Goal: Task Accomplishment & Management: Manage account settings

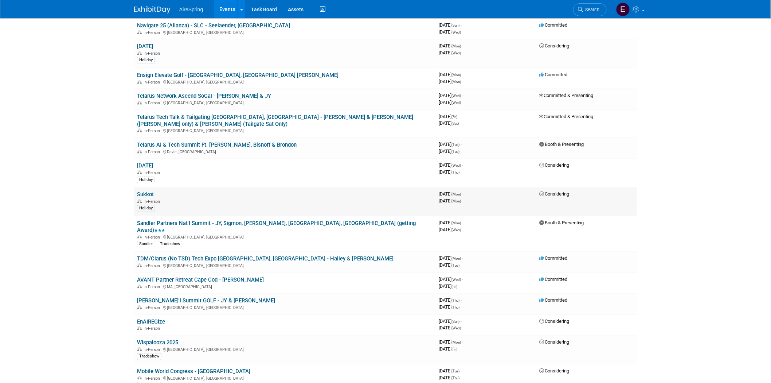
scroll to position [729, 0]
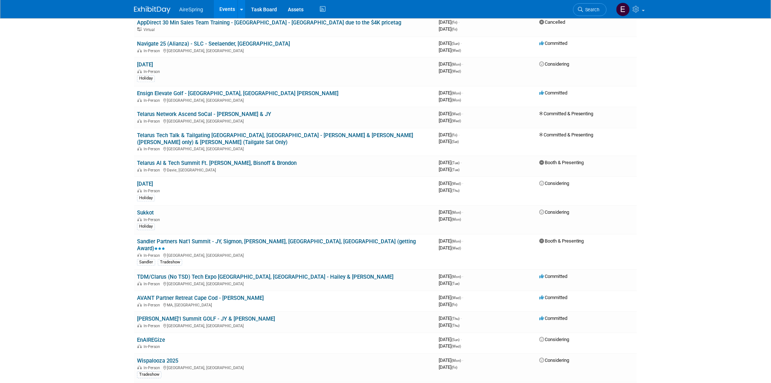
click at [205, 111] on link "Telarus Network Ascend SoCal - [PERSON_NAME] & JY" at bounding box center [204, 114] width 134 height 7
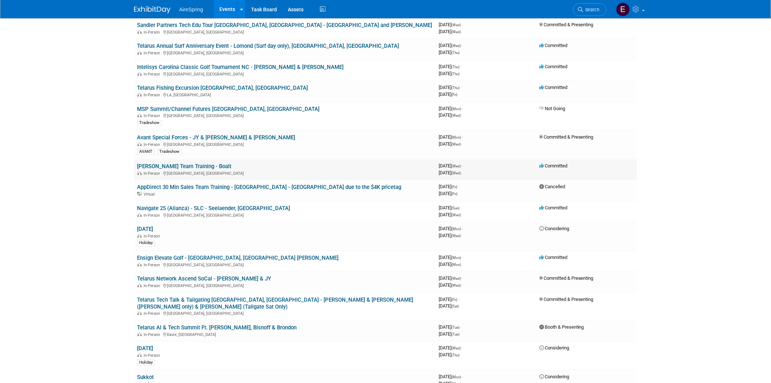
scroll to position [486, 0]
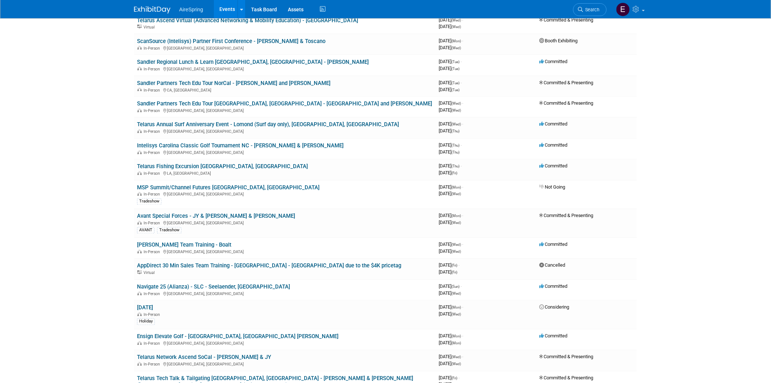
click at [224, 121] on link "Telarus Annual Surf Anniversary Event - Lomond (Surf day only), [GEOGRAPHIC_DAT…" at bounding box center [268, 124] width 262 height 7
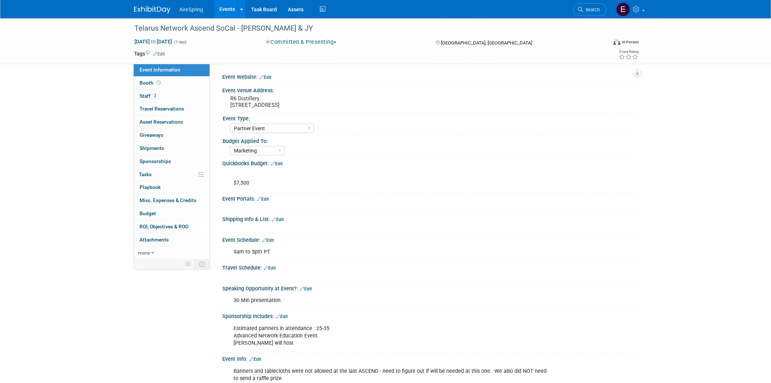
select select "Partner Event"
select select "Marketing"
drag, startPoint x: 228, startPoint y: 103, endPoint x: 322, endPoint y: 107, distance: 94.1
click at [322, 107] on div "R6 Distillery 909 E El Segundo Blvd, El Segundo, CA 90245" at bounding box center [309, 101] width 162 height 17
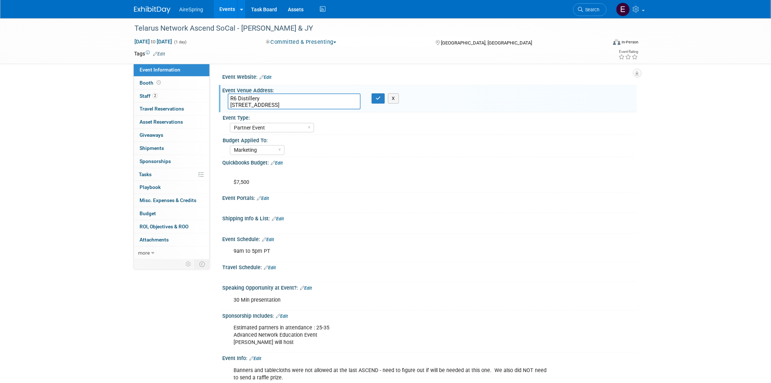
drag, startPoint x: 230, startPoint y: 104, endPoint x: 322, endPoint y: 109, distance: 92.7
click at [322, 109] on textarea "R6 Distillery 909 E El Segundo Blvd, El Segundo, CA 90245" at bounding box center [294, 101] width 133 height 16
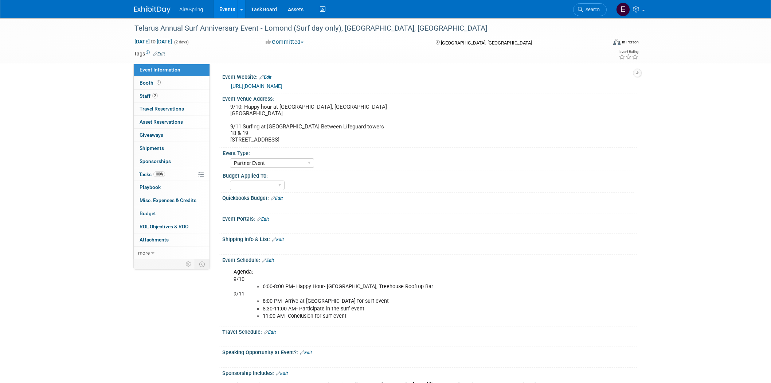
select select "Partner Event"
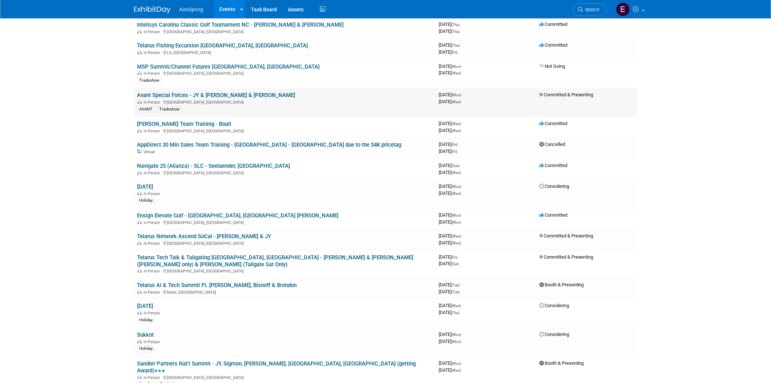
scroll to position [607, 0]
click at [281, 277] on td "Telarus AI & Tech Summit Ft. Lauderdale - Hester, Bisnoff & Brondon In-Person D…" at bounding box center [285, 287] width 302 height 21
click at [227, 281] on link "Telarus AI & Tech Summit Ft. [PERSON_NAME], Bisnoff & Brondon" at bounding box center [217, 284] width 160 height 7
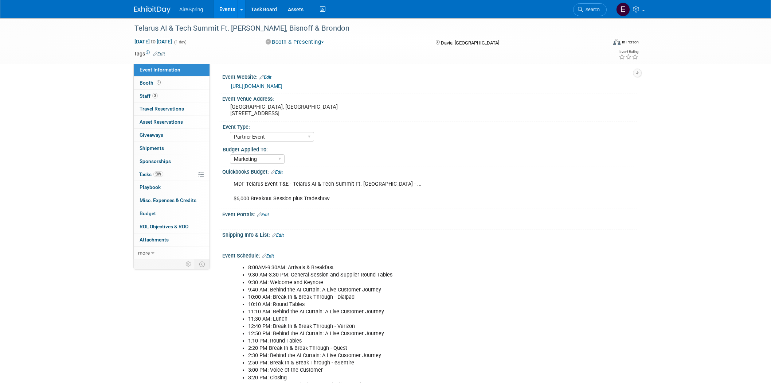
select select "Partner Event"
select select "Marketing"
drag, startPoint x: 132, startPoint y: 26, endPoint x: 250, endPoint y: 36, distance: 118.4
click at [267, 39] on div "Telarus AI & Tech Summit Ft. Lauderdale - Hester, Bisnoff & Brondon Sep 30, 202…" at bounding box center [386, 41] width 514 height 46
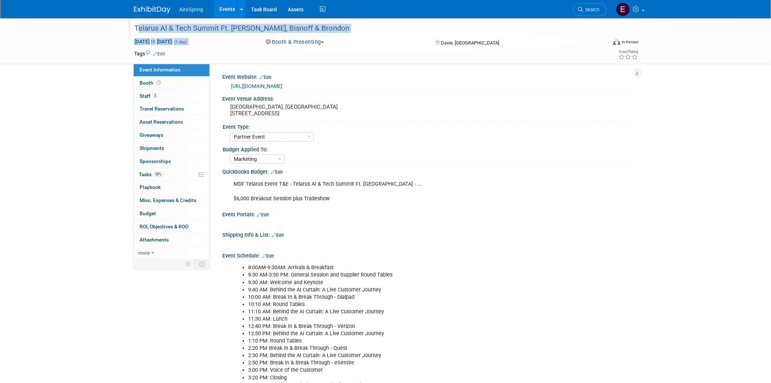
copy div "Telarus AI & Tech Summit Ft. Lauderdale - Hester, Bisnoff & Brondon Sep 30, 202…"
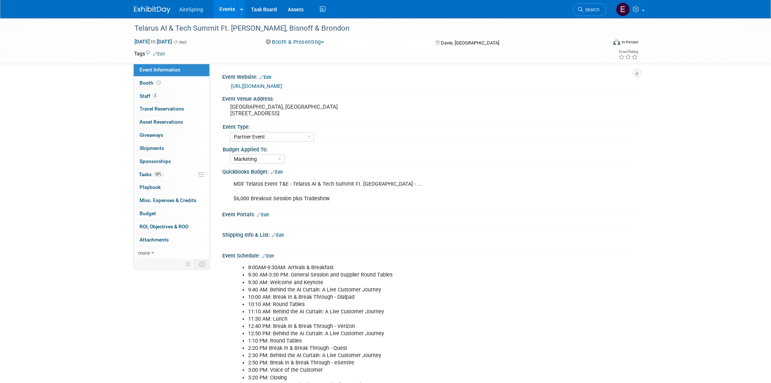
click at [80, 69] on div "Telarus AI & Tech Summit Ft. Lauderdale - Hester, Bisnoff & Brondon Sep 30, 202…" at bounding box center [385, 318] width 771 height 601
drag, startPoint x: 135, startPoint y: 26, endPoint x: 266, endPoint y: 28, distance: 130.8
click at [266, 28] on div "Telarus AI & Tech Summit Ft. [PERSON_NAME], Bisnoff & Brondon" at bounding box center [364, 28] width 464 height 13
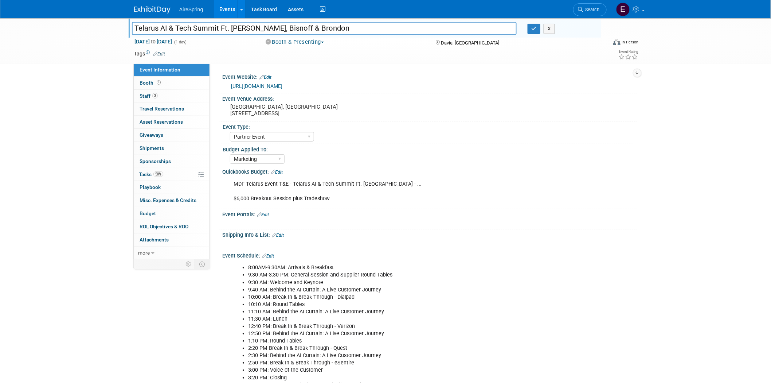
drag, startPoint x: 133, startPoint y: 26, endPoint x: 266, endPoint y: 27, distance: 133.0
click at [266, 27] on input "Telarus AI & Tech Summit Ft. [PERSON_NAME], Bisnoff & Brondon" at bounding box center [324, 28] width 385 height 13
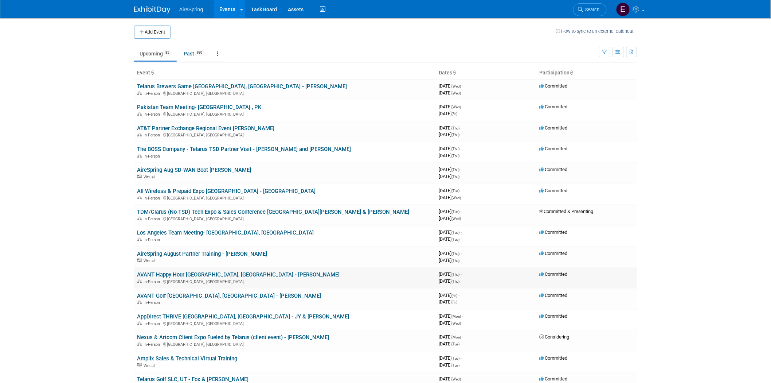
click at [236, 272] on link "AVANT Happy Hour [GEOGRAPHIC_DATA], [GEOGRAPHIC_DATA] - [PERSON_NAME]" at bounding box center [238, 274] width 203 height 7
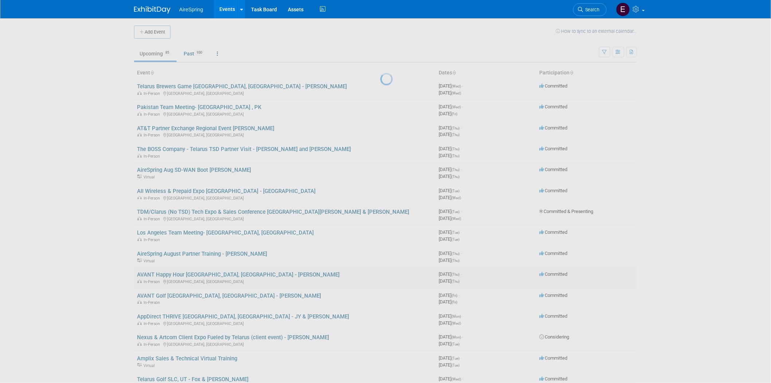
click at [380, 272] on div at bounding box center [385, 191] width 10 height 383
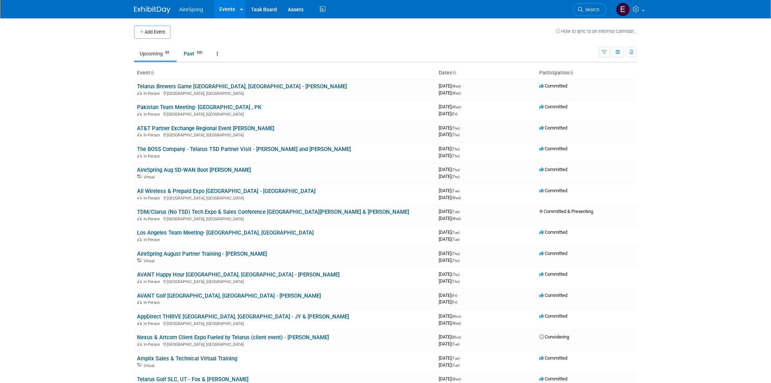
drag, startPoint x: 224, startPoint y: 271, endPoint x: 230, endPoint y: 265, distance: 8.3
click at [224, 271] on link "AVANT Happy Hour [GEOGRAPHIC_DATA], [GEOGRAPHIC_DATA] - [PERSON_NAME]" at bounding box center [238, 274] width 203 height 7
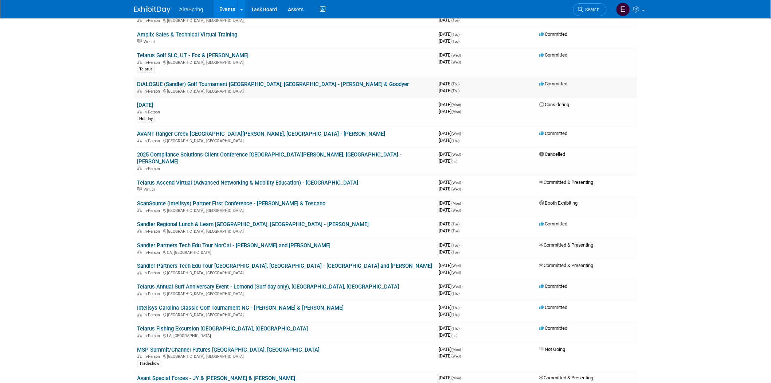
scroll to position [162, 0]
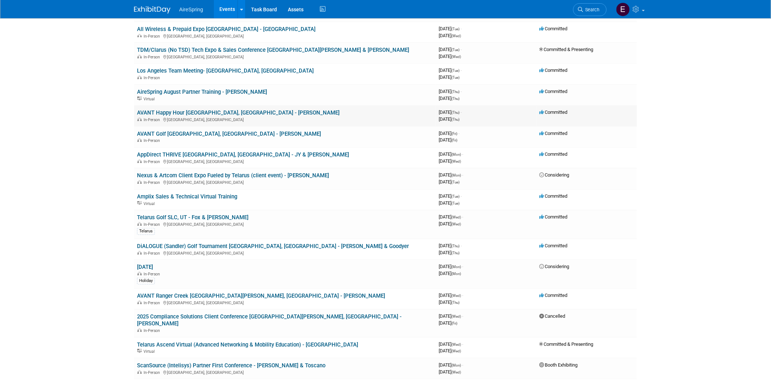
click at [181, 111] on link "AVANT Happy Hour [GEOGRAPHIC_DATA], [GEOGRAPHIC_DATA] - [PERSON_NAME]" at bounding box center [238, 112] width 203 height 7
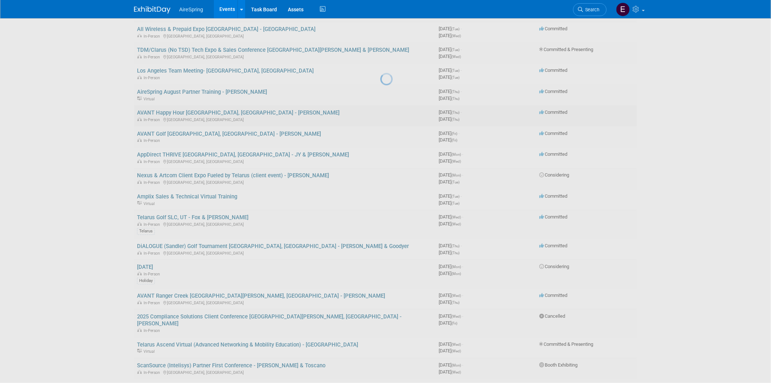
click at [380, 111] on div at bounding box center [385, 191] width 10 height 383
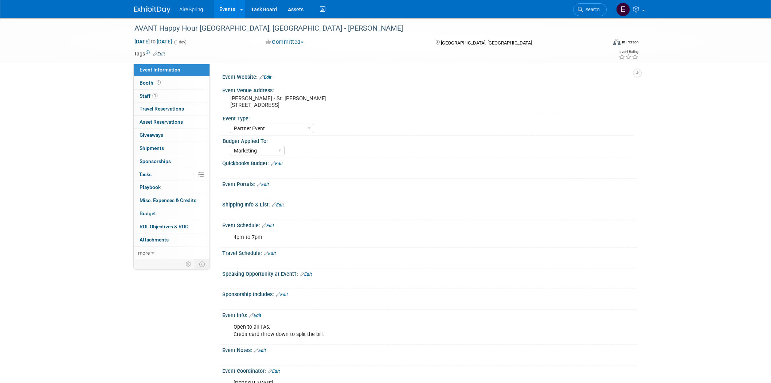
select select "Partner Event"
select select "Marketing"
drag, startPoint x: 134, startPoint y: 27, endPoint x: 242, endPoint y: 27, distance: 108.2
click at [242, 27] on div "AVANT Happy Hour [GEOGRAPHIC_DATA], [GEOGRAPHIC_DATA] - [PERSON_NAME]" at bounding box center [364, 28] width 464 height 13
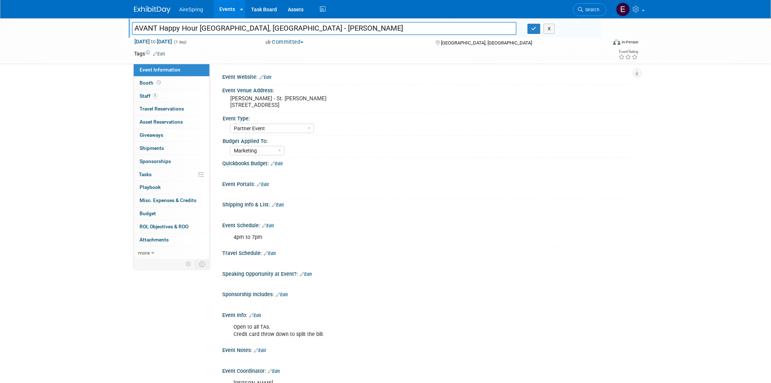
drag, startPoint x: 133, startPoint y: 27, endPoint x: 223, endPoint y: 43, distance: 91.6
click at [241, 27] on input "AVANT Happy Hour [GEOGRAPHIC_DATA], [GEOGRAPHIC_DATA] - [PERSON_NAME]" at bounding box center [324, 28] width 385 height 13
drag, startPoint x: 82, startPoint y: 78, endPoint x: 121, endPoint y: 22, distance: 68.2
click at [87, 65] on div "AVANT Happy Hour Louisville, KY - Beavers AVANT Happy Hour Louisville, KY - Bea…" at bounding box center [385, 237] width 771 height 439
drag, startPoint x: 133, startPoint y: 26, endPoint x: 241, endPoint y: 27, distance: 107.8
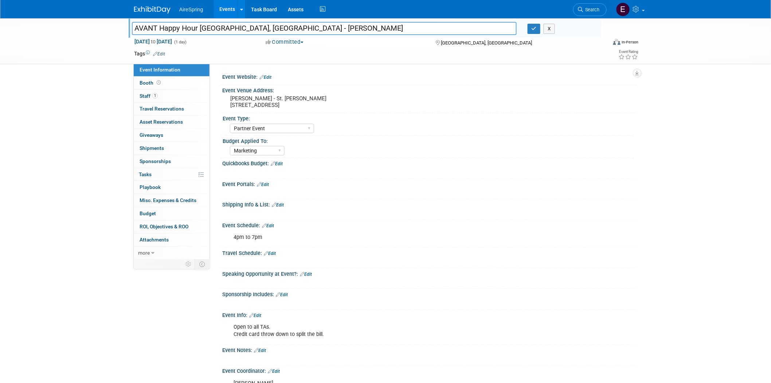
click at [241, 27] on input "AVANT Happy Hour [GEOGRAPHIC_DATA], [GEOGRAPHIC_DATA] - [PERSON_NAME]" at bounding box center [324, 28] width 385 height 13
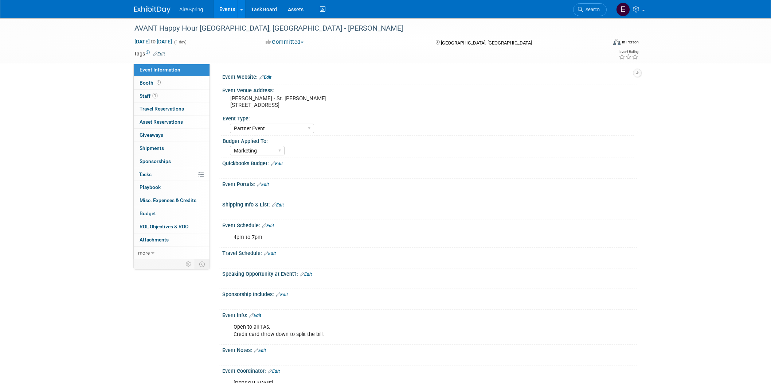
select select "Partner Event"
select select "Marketing"
drag, startPoint x: 133, startPoint y: 28, endPoint x: 240, endPoint y: 28, distance: 107.5
click at [240, 28] on div "AVANT Happy Hour [GEOGRAPHIC_DATA], [GEOGRAPHIC_DATA] - [PERSON_NAME]" at bounding box center [364, 28] width 464 height 13
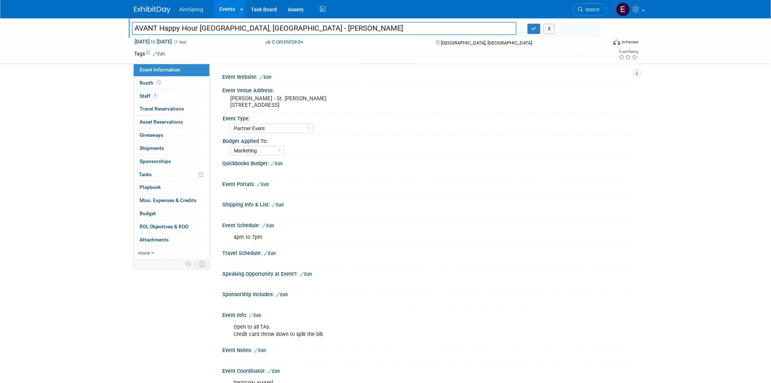
drag, startPoint x: 133, startPoint y: 27, endPoint x: 240, endPoint y: 27, distance: 106.8
click at [240, 27] on input "AVANT Happy Hour [GEOGRAPHIC_DATA], [GEOGRAPHIC_DATA] - [PERSON_NAME]" at bounding box center [324, 28] width 385 height 13
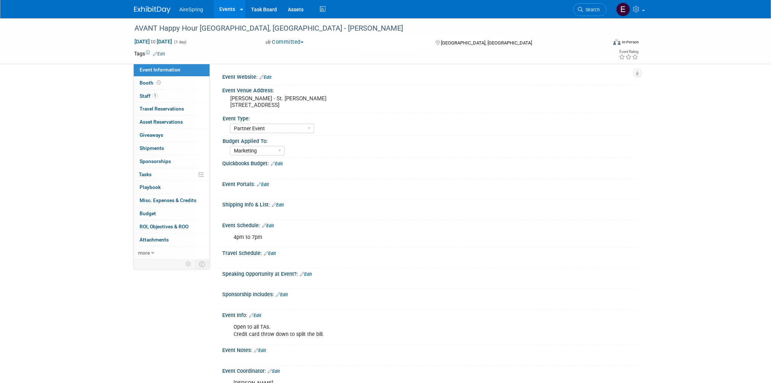
select select "Partner Event"
select select "Marketing"
drag, startPoint x: 133, startPoint y: 28, endPoint x: 240, endPoint y: 28, distance: 107.5
click at [240, 28] on div "AVANT Happy Hour [GEOGRAPHIC_DATA], [GEOGRAPHIC_DATA] - [PERSON_NAME]" at bounding box center [364, 28] width 464 height 13
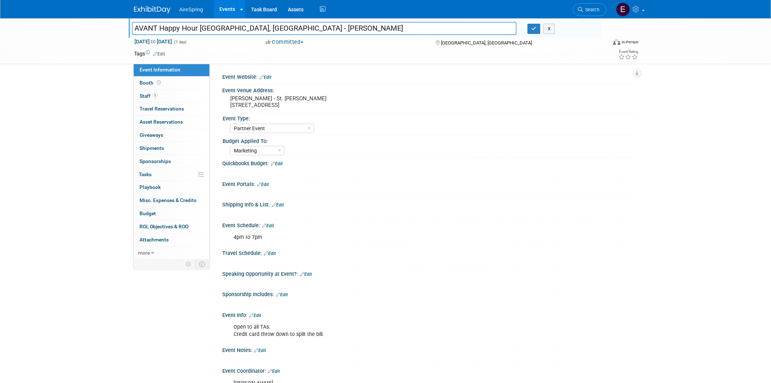
drag, startPoint x: 134, startPoint y: 27, endPoint x: 241, endPoint y: 27, distance: 107.1
click at [241, 27] on input "AVANT Happy Hour [GEOGRAPHIC_DATA], [GEOGRAPHIC_DATA] - [PERSON_NAME]" at bounding box center [324, 28] width 385 height 13
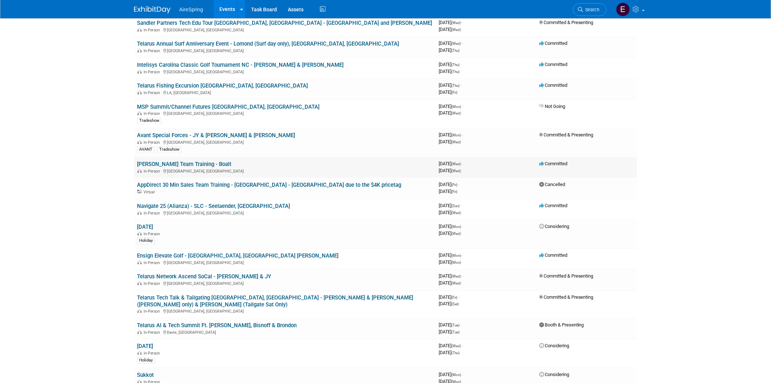
scroll to position [567, 0]
drag, startPoint x: 226, startPoint y: 239, endPoint x: 222, endPoint y: 239, distance: 4.0
click at [226, 252] on link "Ensign Elevate Golf - [GEOGRAPHIC_DATA], [GEOGRAPHIC_DATA] [PERSON_NAME]" at bounding box center [237, 255] width 201 height 7
click at [251, 252] on link "Ensign Elevate Golf - [GEOGRAPHIC_DATA], [GEOGRAPHIC_DATA] [PERSON_NAME]" at bounding box center [237, 255] width 201 height 7
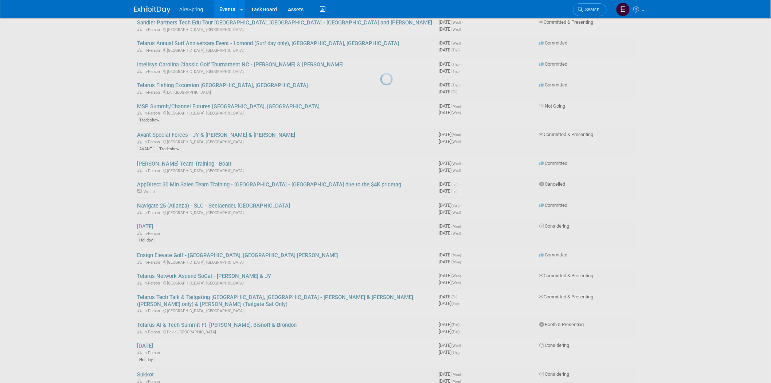
click at [380, 239] on div at bounding box center [385, 191] width 10 height 383
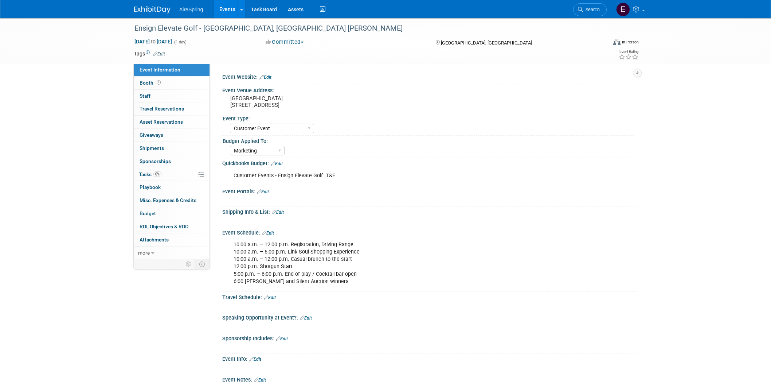
select select "Customer Event"
select select "Marketing"
select select "Customer Event"
select select "Marketing"
drag, startPoint x: 230, startPoint y: 97, endPoint x: 304, endPoint y: 106, distance: 74.9
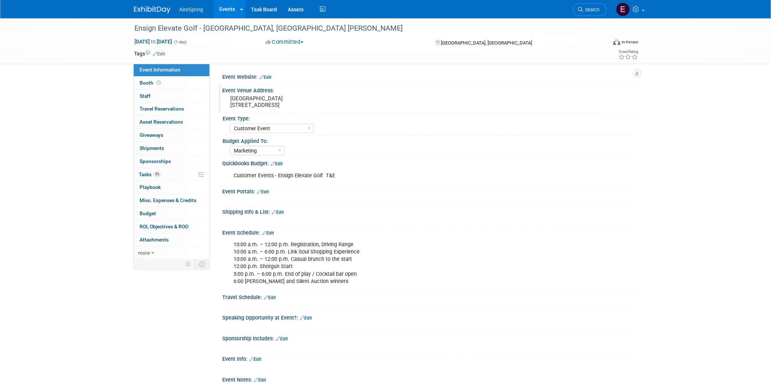
click at [304, 106] on pre "[GEOGRAPHIC_DATA] [STREET_ADDRESS]" at bounding box center [308, 101] width 157 height 13
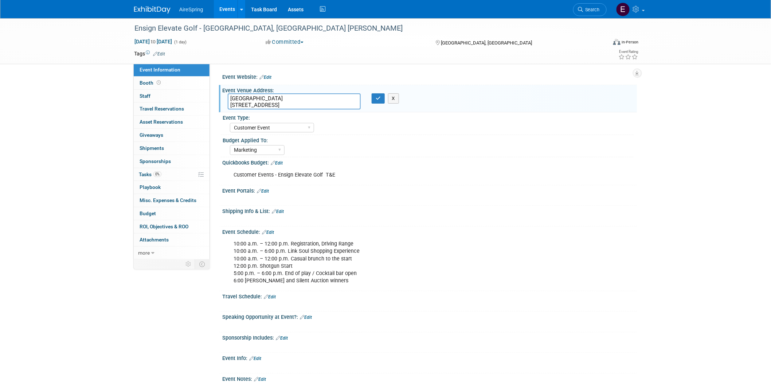
drag, startPoint x: 230, startPoint y: 96, endPoint x: 305, endPoint y: 103, distance: 75.8
click at [305, 103] on textarea "[GEOGRAPHIC_DATA] [STREET_ADDRESS]" at bounding box center [294, 101] width 133 height 16
